Goal: Obtain resource: Obtain resource

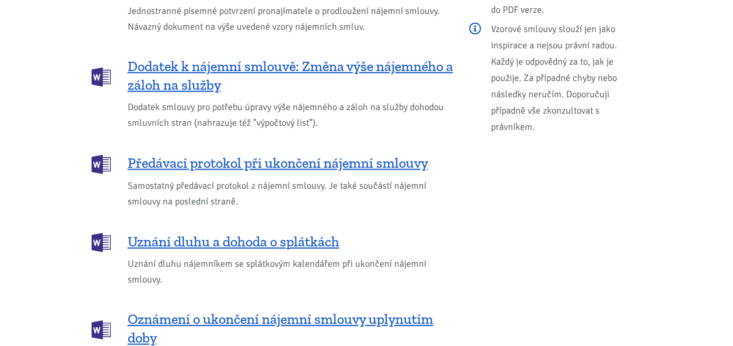
scroll to position [1476, 0]
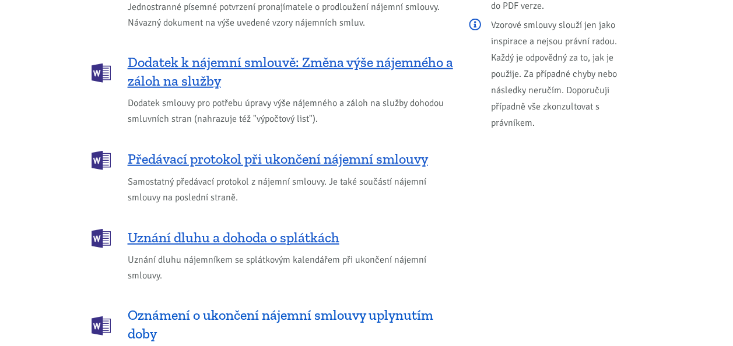
click at [296, 306] on span "Oznámení o ukončení nájemní smlouvy uplynutím doby" at bounding box center [290, 324] width 325 height 37
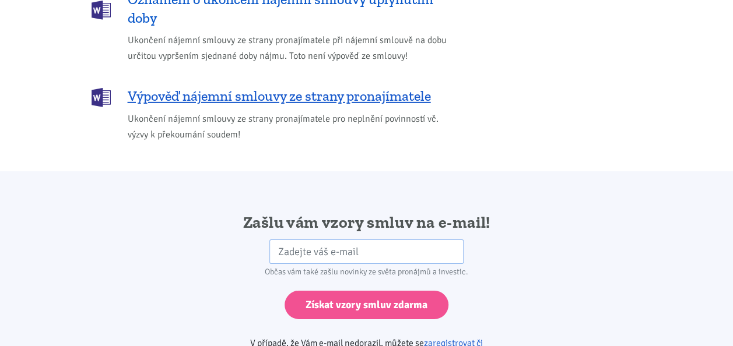
scroll to position [1947, 0]
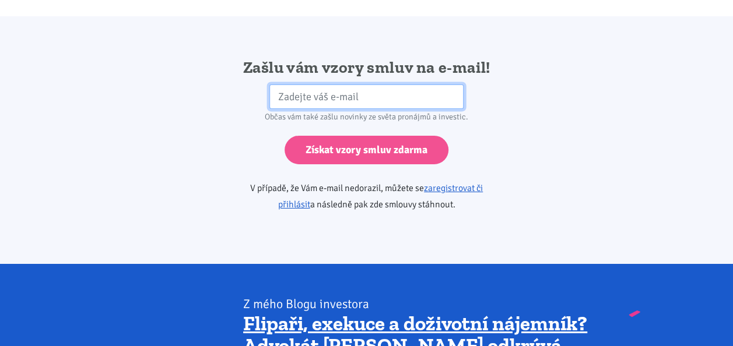
click at [366, 85] on input "email" at bounding box center [366, 97] width 194 height 25
type input "petrkveton1@seznam.cz"
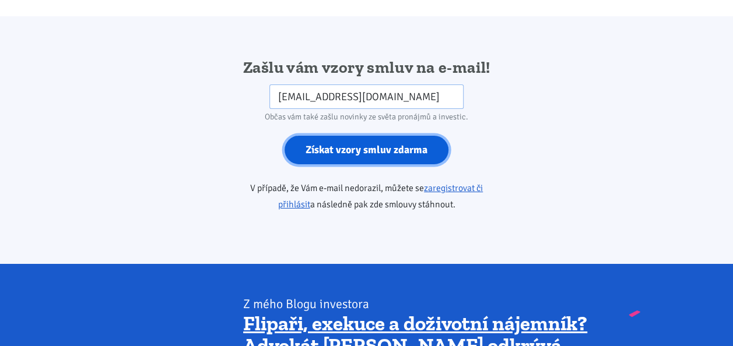
click at [369, 136] on input "Získat vzory smluv zdarma" at bounding box center [367, 150] width 164 height 29
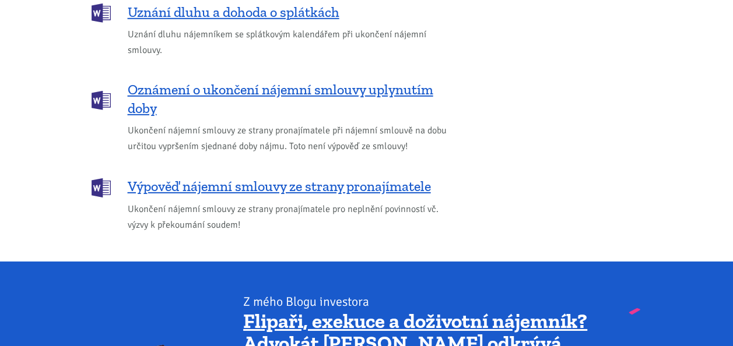
scroll to position [1771, 0]
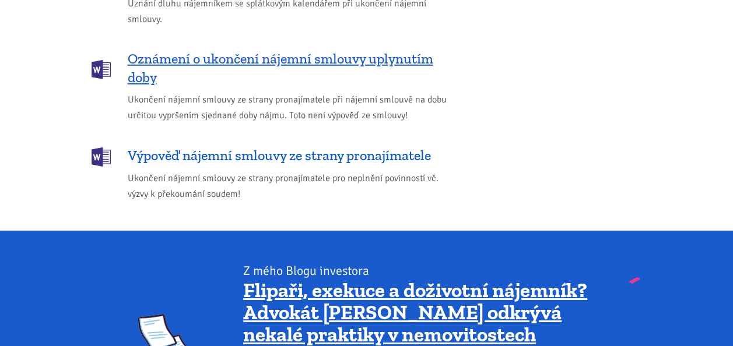
click at [315, 146] on span "Výpověď nájemní smlouvy ze strany pronajímatele" at bounding box center [279, 155] width 303 height 19
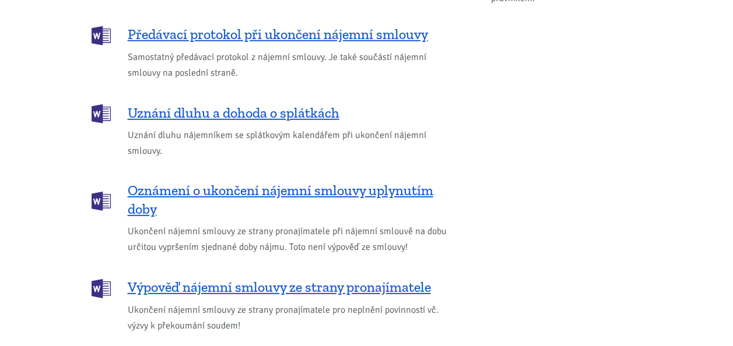
scroll to position [1623, 0]
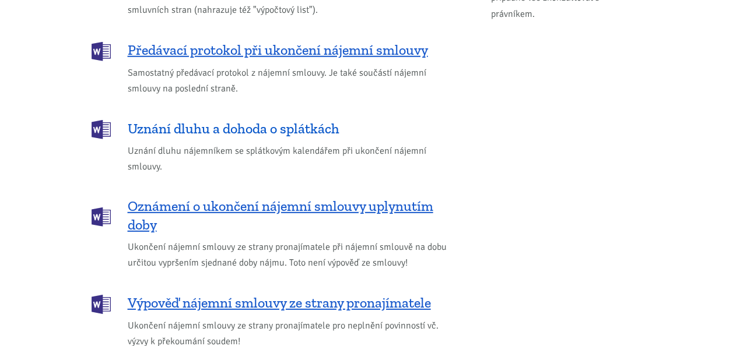
click at [243, 120] on span "Uznání dluhu a dohoda o splátkách" at bounding box center [234, 129] width 212 height 19
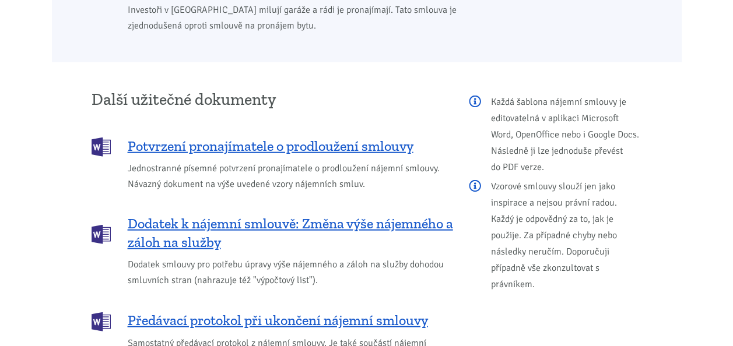
scroll to position [1336, 0]
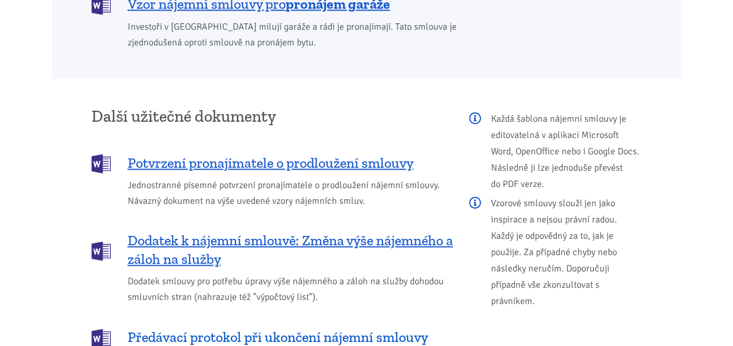
click at [399, 328] on span "Předávací protokol při ukončení nájemní smlouvy" at bounding box center [278, 337] width 300 height 19
click at [288, 328] on span "Předávací protokol při ukončení nájemní smlouvy" at bounding box center [278, 337] width 300 height 19
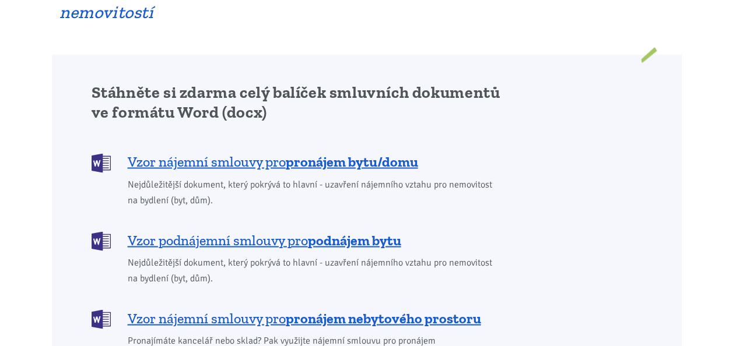
scroll to position [932, 0]
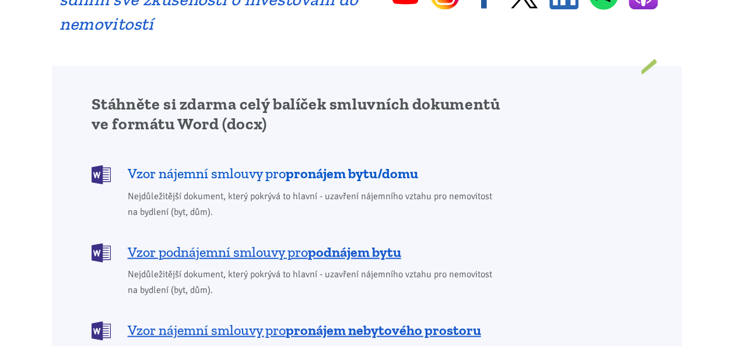
click at [336, 164] on b "pronájem bytu/domu" at bounding box center [352, 172] width 132 height 17
